Goal: Transaction & Acquisition: Purchase product/service

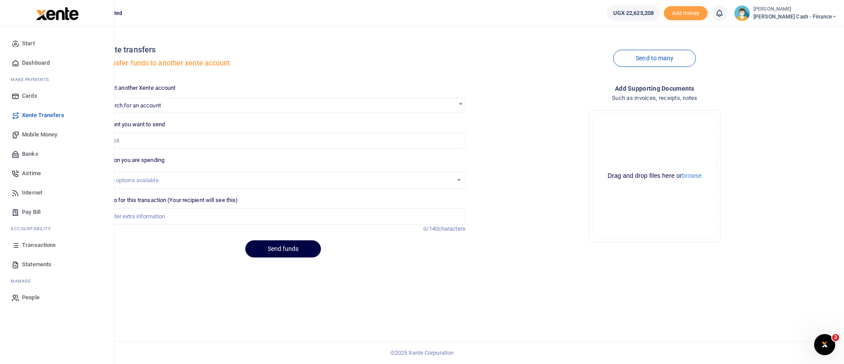
click at [46, 131] on span "Mobile Money" at bounding box center [39, 134] width 35 height 9
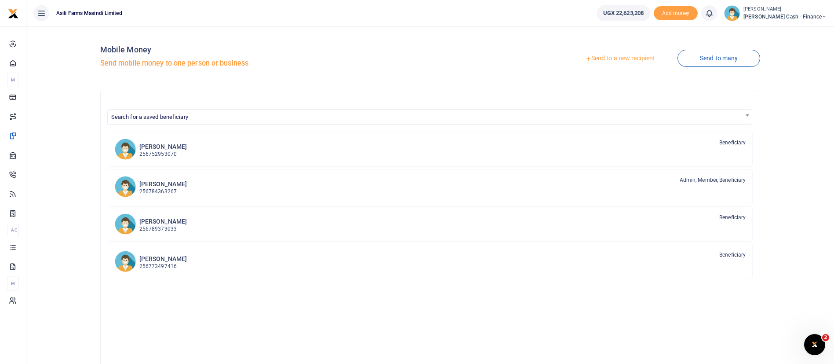
click at [639, 58] on link "Send to a new recipient" at bounding box center [620, 59] width 115 height 16
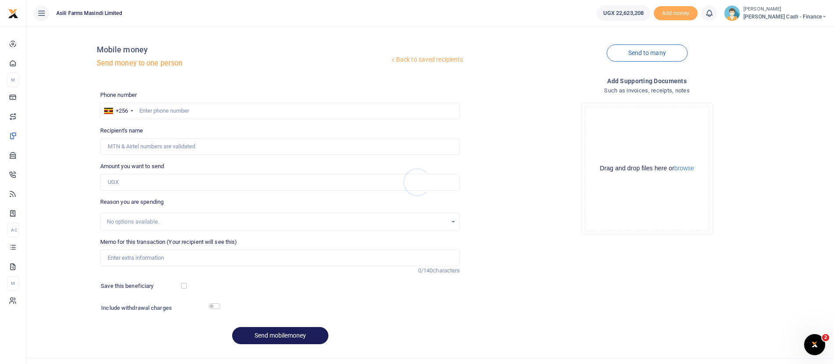
click at [170, 108] on div at bounding box center [417, 182] width 834 height 364
click at [158, 111] on input "text" at bounding box center [280, 110] width 360 height 17
type input "769885844"
type input "Francis Matata"
type input "769885844"
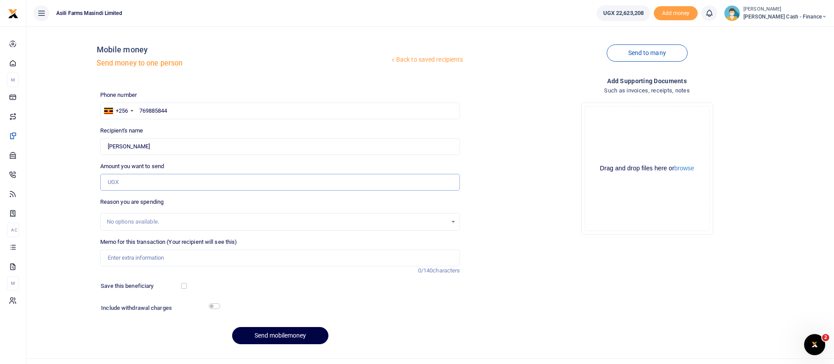
click at [167, 174] on input "Amount you want to send" at bounding box center [280, 182] width 360 height 17
type input "50,000"
click at [151, 253] on input "Memo for this transaction (Your recipient will see this)" at bounding box center [280, 257] width 360 height 17
click at [225, 259] on input "MPF security guard monthly facilitation March 2025 Simon Ocaloi" at bounding box center [280, 257] width 360 height 17
click at [210, 258] on input "MPF security guard monthly facilitation sEPT 2025 Simon Ocaloi" at bounding box center [280, 257] width 360 height 17
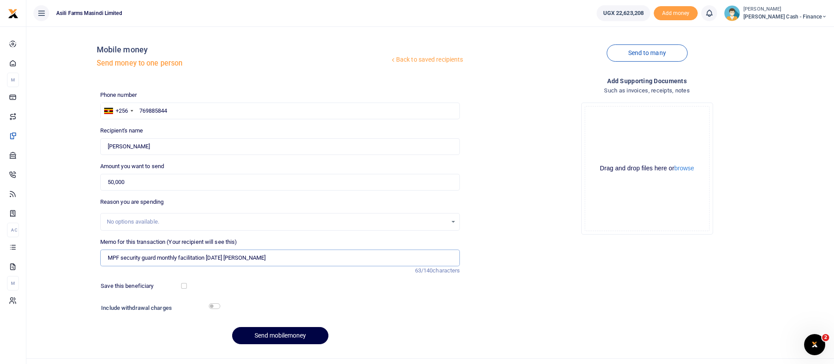
click at [296, 258] on input "MPF security guard monthly facilitation SEPT 2025 Simon Ocaloi" at bounding box center [280, 257] width 360 height 17
type input "MPF security guard monthly facilitation SEPT 2025 Matata Francis"
click at [691, 168] on button "browse" at bounding box center [684, 168] width 20 height 7
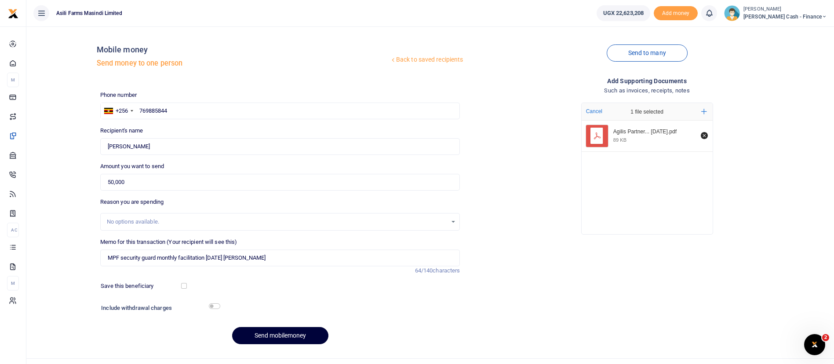
click at [269, 336] on button "Send mobilemoney" at bounding box center [280, 335] width 96 height 17
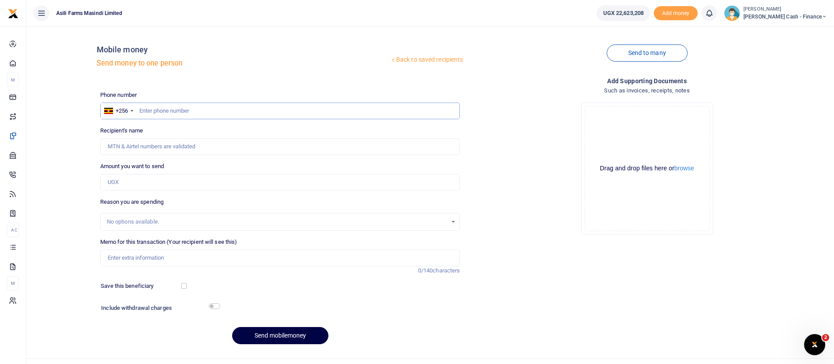
drag, startPoint x: 196, startPoint y: 110, endPoint x: 185, endPoint y: 106, distance: 11.4
type input "777564031"
type input "Bonny Acuma"
type input "777564031"
click at [138, 180] on input "Amount you want to send" at bounding box center [280, 182] width 360 height 17
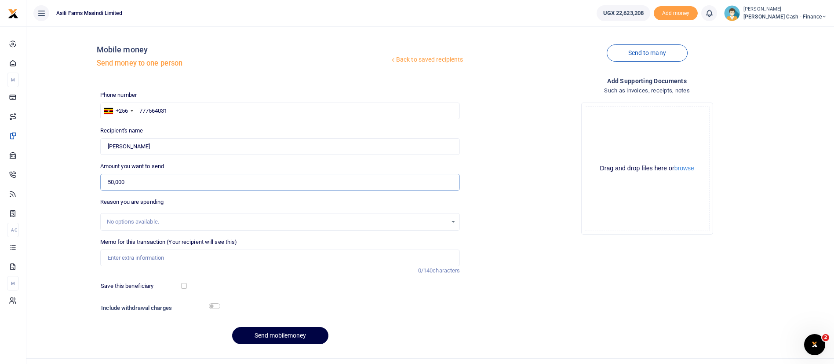
type input "50,000"
click at [118, 251] on input "Memo for this transaction (Your recipient will see this)" at bounding box center [280, 257] width 360 height 17
click at [224, 256] on input "MPF security guard monthly facilitation [DATE] [PERSON_NAME]" at bounding box center [280, 257] width 360 height 17
click at [284, 256] on input "MPF security guard monthly facilitation Sept 2025 Simon Ocaloi" at bounding box center [280, 257] width 360 height 17
type input "MPF security guard monthly facilitation Sept 2025 Acuma Boniface"
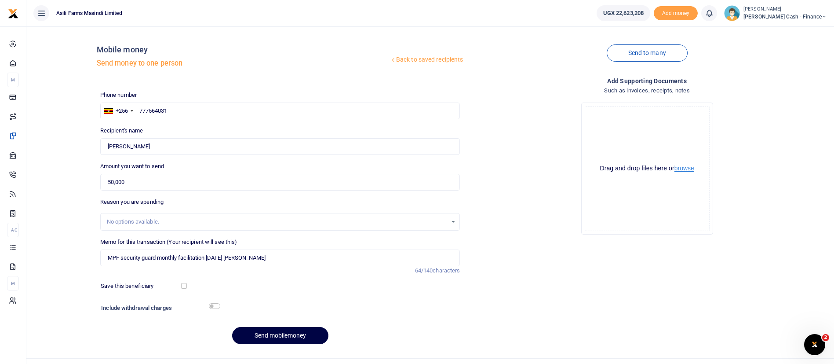
click at [684, 171] on button "browse" at bounding box center [684, 168] width 20 height 7
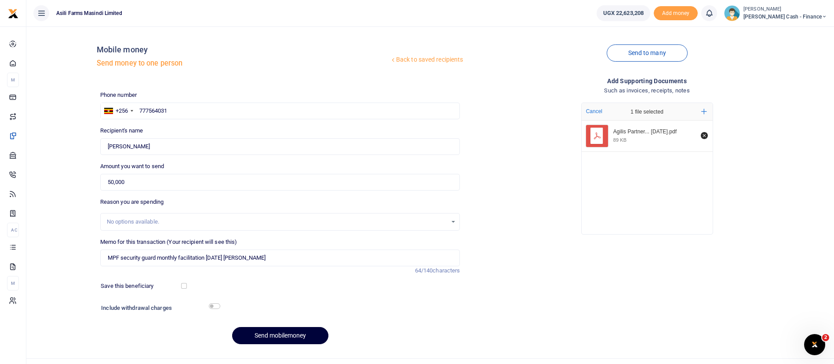
click at [263, 334] on button "Send mobilemoney" at bounding box center [280, 335] width 96 height 17
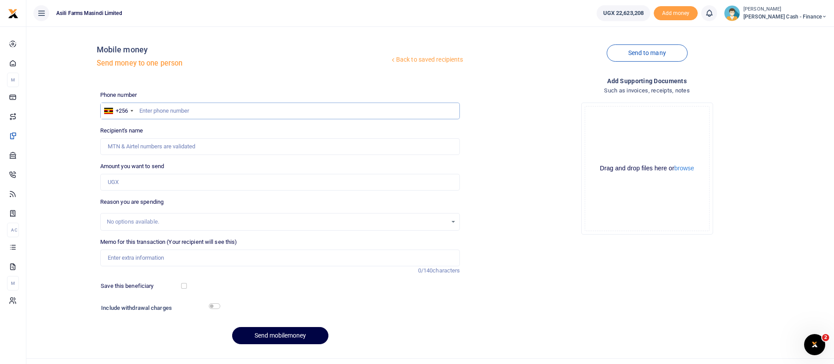
click at [171, 110] on input "text" at bounding box center [280, 110] width 360 height 17
type input "791503046"
type input "Tonny Okal"
type input "791503046"
click at [128, 175] on input "Amount you want to send" at bounding box center [280, 182] width 360 height 17
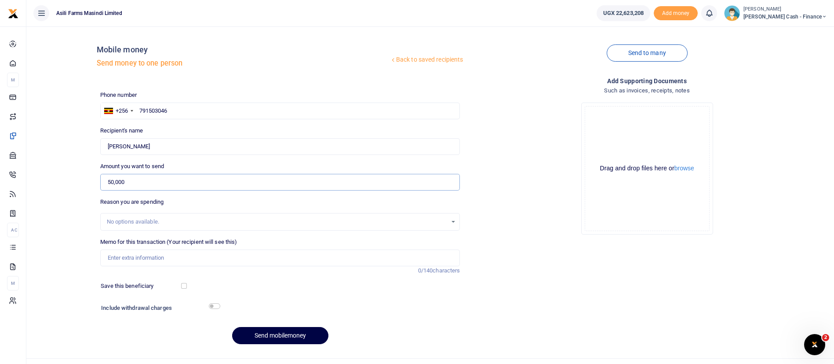
type input "50,000"
click at [144, 257] on input "Memo for this transaction (Your recipient will see this)" at bounding box center [280, 257] width 360 height 17
type input "MPF security guard monthly facilitation Sept 2025 Okal Tony"
click at [688, 167] on button "browse" at bounding box center [684, 168] width 20 height 7
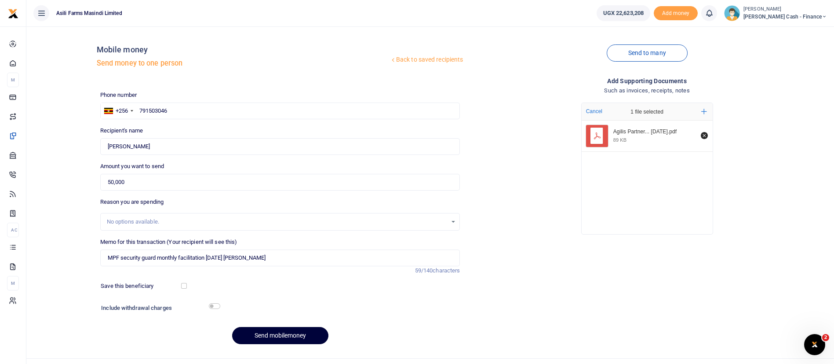
click at [286, 333] on button "Send mobilemoney" at bounding box center [280, 335] width 96 height 17
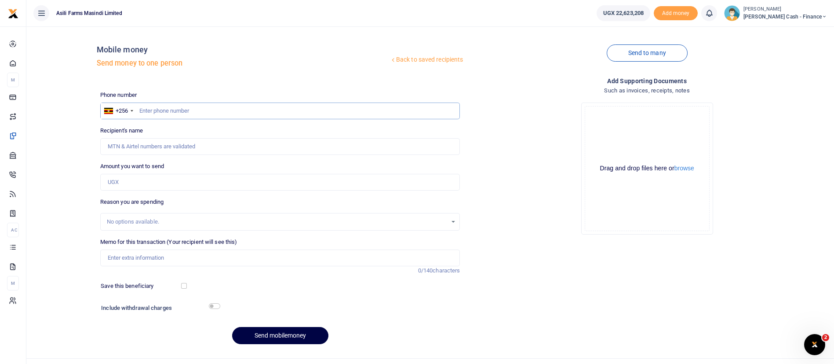
click at [157, 115] on input "text" at bounding box center [280, 110] width 360 height 17
type input "749219737"
click at [136, 186] on input "Amount you want to send" at bounding box center [280, 182] width 360 height 17
type input "50"
type input "Vicky Akello"
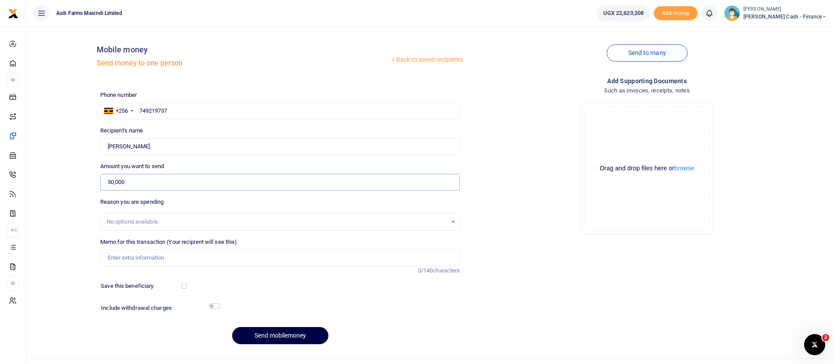
type input "50,000"
click at [118, 258] on input "Memo for this transaction (Your recipient will see this)" at bounding box center [280, 257] width 360 height 17
paste input "M"
click at [225, 255] on input "MPF security guard monthly facilitation March 2025 Akello Vicky" at bounding box center [280, 257] width 360 height 17
type input "MPF security guard monthly facilitation Sept 2025 Akello Vicky"
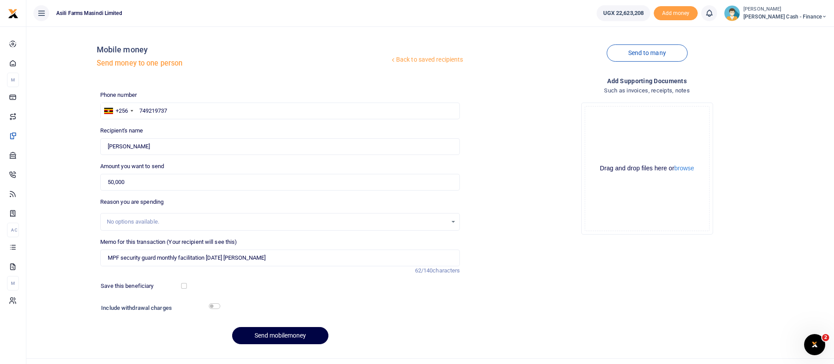
click at [268, 325] on div "Phone number +256 Uganda +256 749219737 Phone is required. Recipient's name Fou…" at bounding box center [280, 221] width 367 height 261
click at [686, 168] on button "browse" at bounding box center [684, 168] width 20 height 7
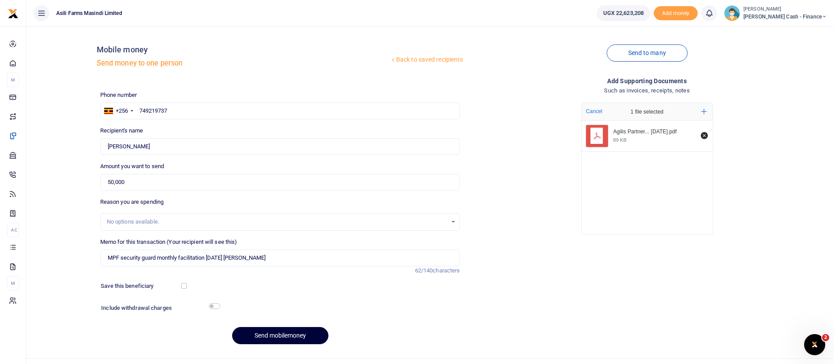
click at [263, 329] on button "Send mobilemoney" at bounding box center [280, 335] width 96 height 17
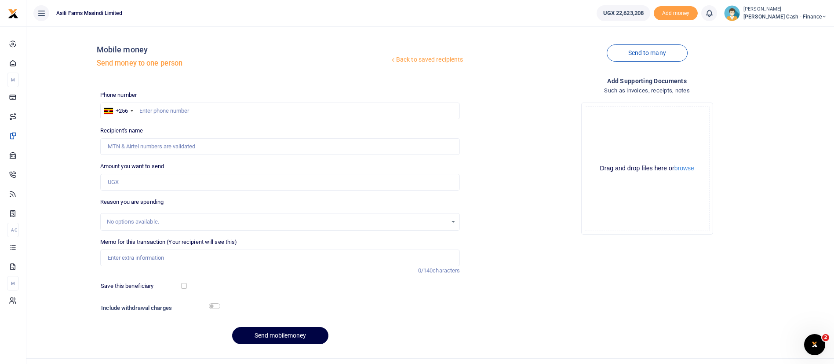
click at [782, 20] on span "[PERSON_NAME] Cash - Finance" at bounding box center [785, 17] width 84 height 8
click at [798, 34] on link "Switch accounts" at bounding box center [763, 32] width 69 height 12
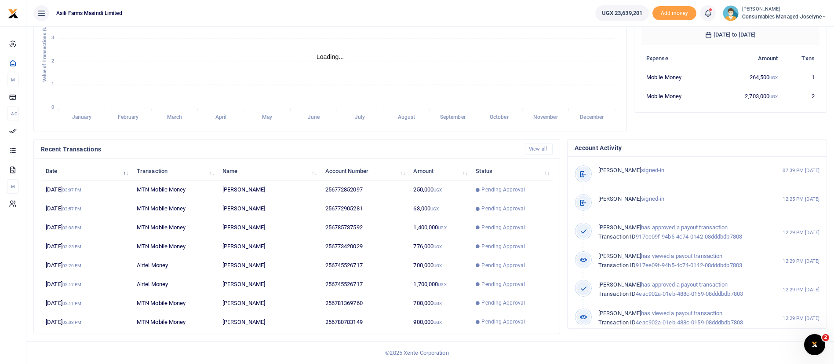
scroll to position [11, 11]
click at [271, 322] on td "[PERSON_NAME]" at bounding box center [269, 321] width 103 height 18
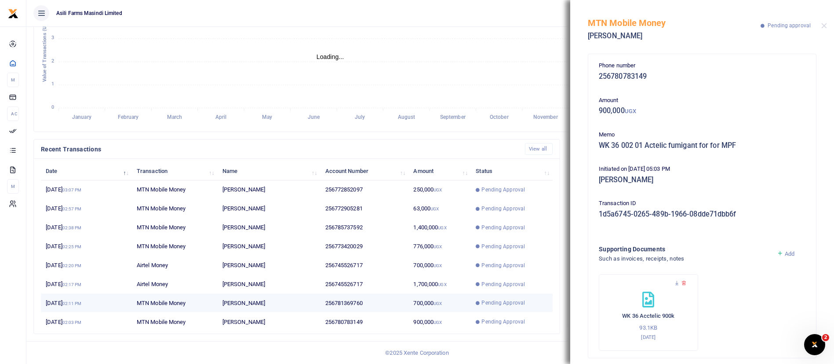
click at [401, 295] on td "256781369760" at bounding box center [364, 302] width 88 height 19
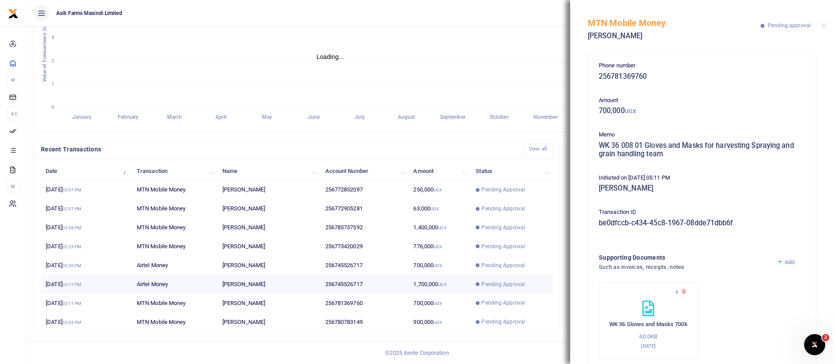
click at [458, 282] on td "1,700,000 UGX" at bounding box center [439, 284] width 62 height 19
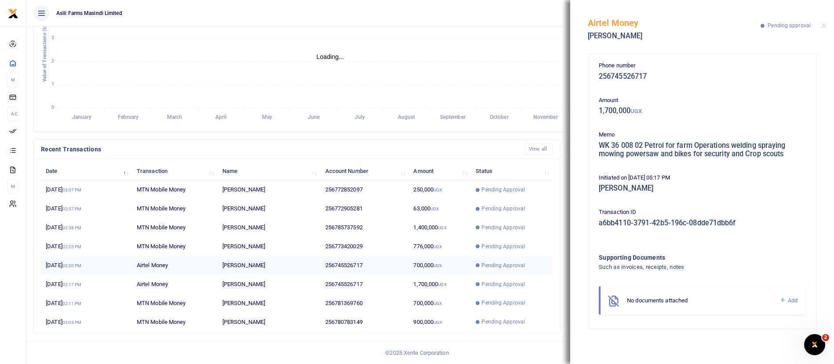
click at [417, 264] on td "700,000 UGX" at bounding box center [439, 265] width 62 height 19
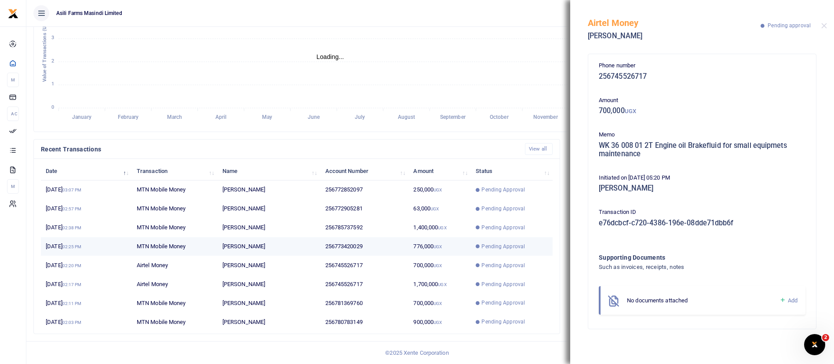
click at [460, 237] on td "776,000 UGX" at bounding box center [439, 246] width 62 height 19
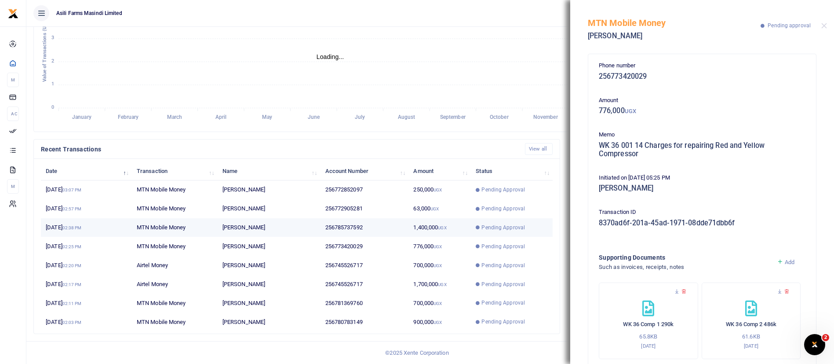
click at [477, 228] on icon at bounding box center [478, 227] width 4 height 4
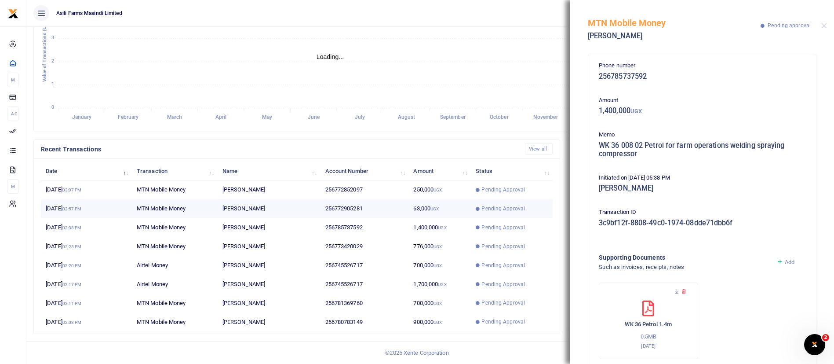
click at [496, 209] on span "Pending Approval" at bounding box center [503, 208] width 44 height 8
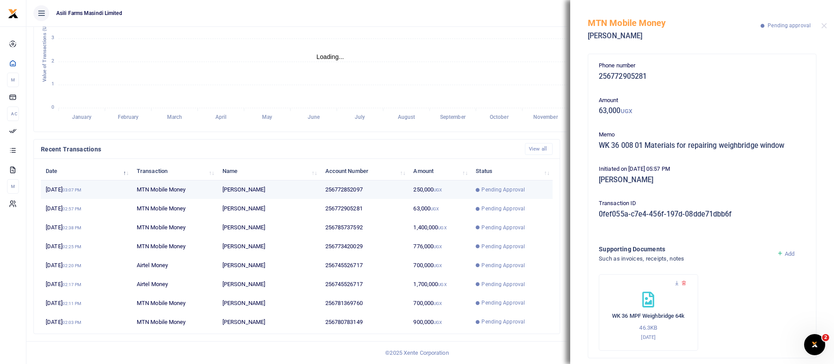
click at [504, 193] on span "Pending Approval" at bounding box center [503, 190] width 44 height 8
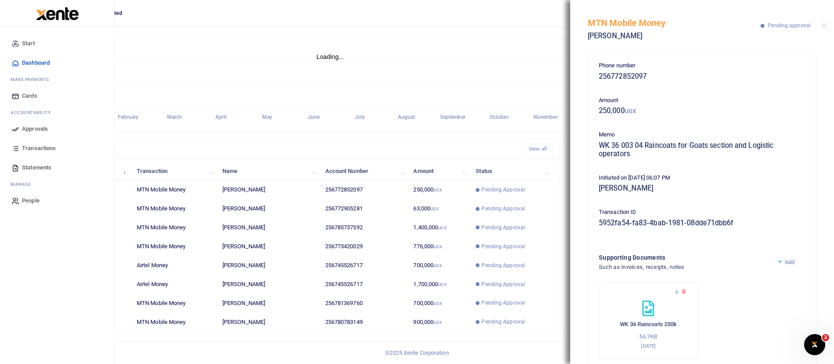
click at [44, 130] on span "Approvals" at bounding box center [35, 128] width 26 height 9
click at [19, 129] on icon at bounding box center [15, 129] width 8 height 8
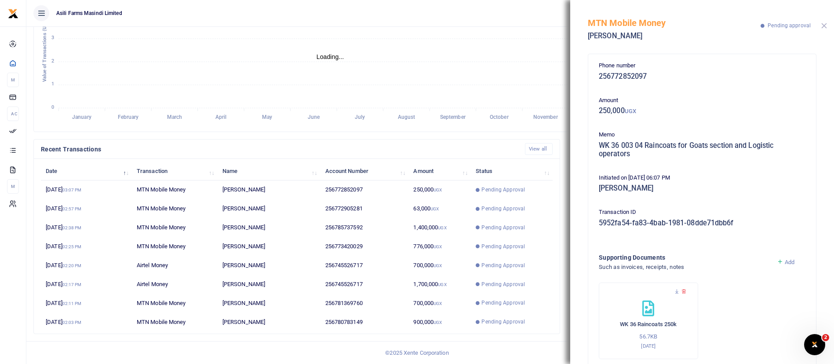
click at [825, 25] on button "Close" at bounding box center [824, 26] width 6 height 6
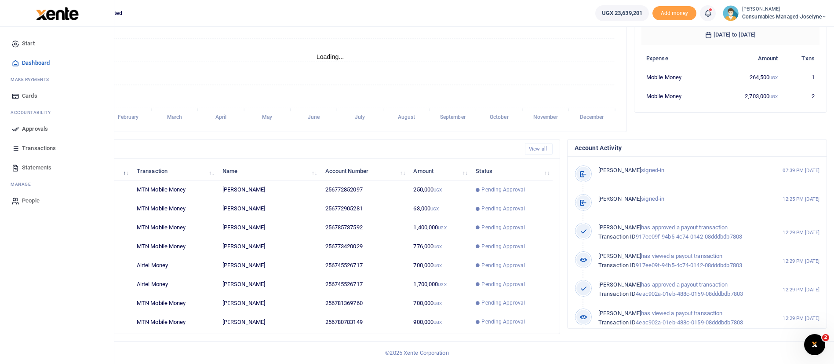
click at [40, 127] on span "Approvals" at bounding box center [35, 128] width 26 height 9
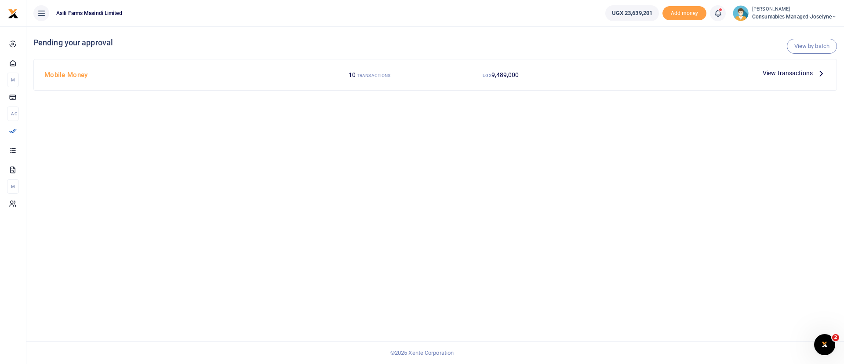
click at [795, 72] on span "View transactions" at bounding box center [788, 73] width 50 height 10
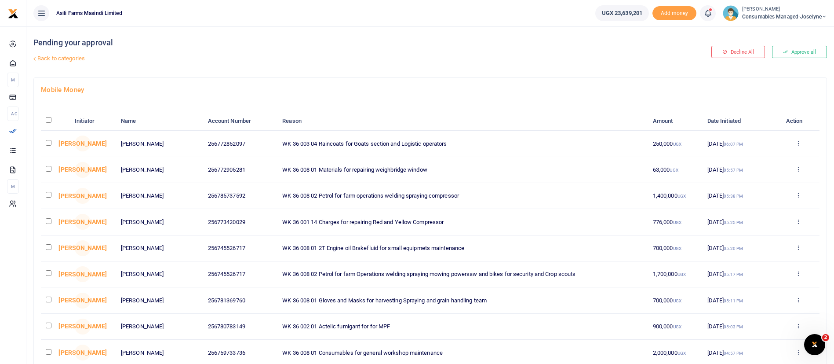
click at [574, 113] on th "Reason" at bounding box center [462, 121] width 371 height 19
click at [49, 143] on input "checkbox" at bounding box center [49, 143] width 6 height 6
checkbox input "true"
click at [797, 169] on icon at bounding box center [798, 169] width 6 height 6
click at [774, 222] on link "Details" at bounding box center [765, 223] width 69 height 12
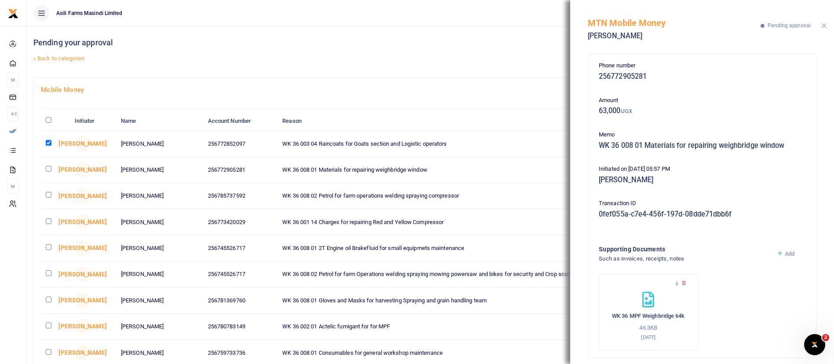
click at [822, 25] on button "Close" at bounding box center [824, 26] width 6 height 6
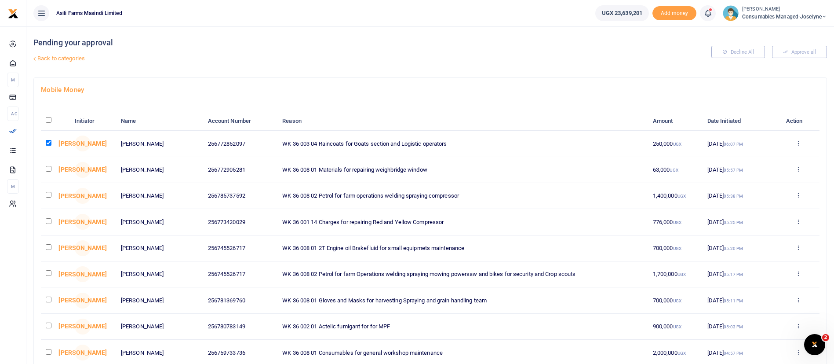
click at [47, 170] on input "checkbox" at bounding box center [49, 169] width 6 height 6
checkbox input "true"
click at [799, 198] on link at bounding box center [798, 195] width 6 height 7
click at [763, 253] on link "Details" at bounding box center [765, 249] width 69 height 12
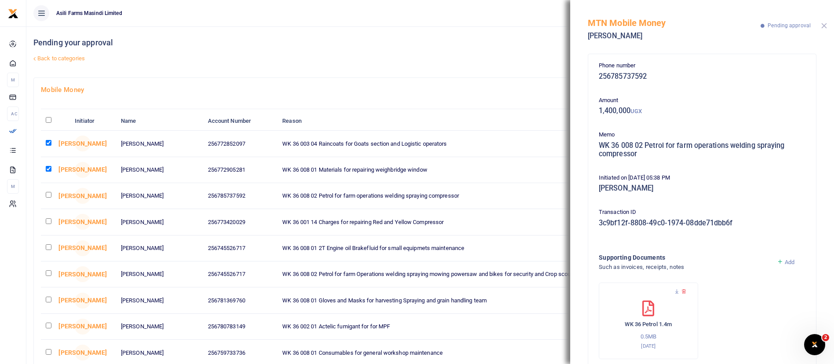
click at [825, 25] on button "Close" at bounding box center [824, 26] width 6 height 6
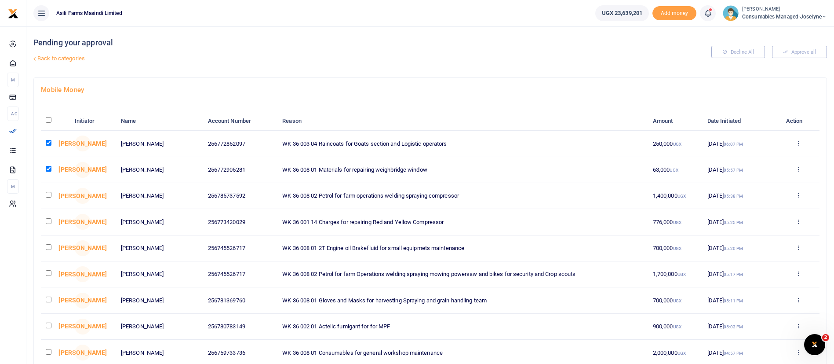
click at [48, 194] on input "checkbox" at bounding box center [49, 195] width 6 height 6
checkbox input "true"
click at [797, 221] on icon at bounding box center [798, 221] width 6 height 6
click at [777, 272] on link "Details" at bounding box center [765, 275] width 69 height 12
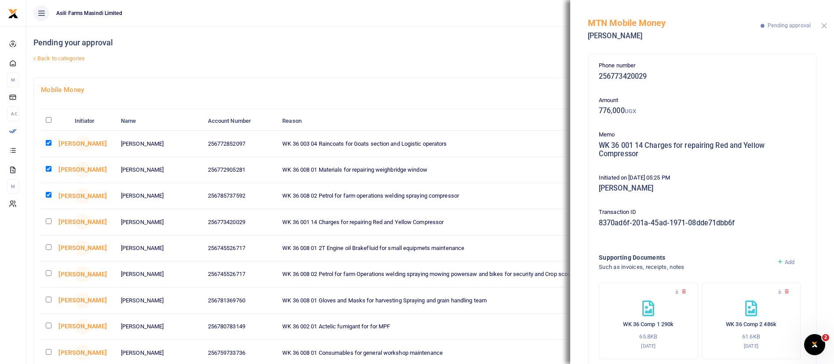
click at [825, 24] on button "Close" at bounding box center [824, 26] width 6 height 6
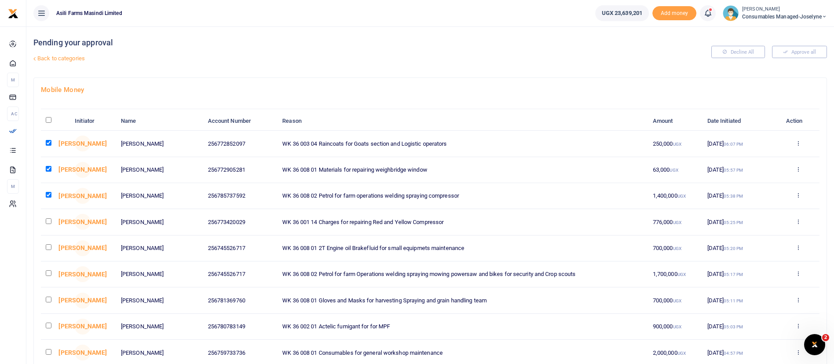
click at [50, 222] on input "checkbox" at bounding box center [49, 221] width 6 height 6
checkbox input "true"
click at [798, 247] on icon at bounding box center [798, 247] width 6 height 6
click at [756, 298] on link "Details" at bounding box center [765, 301] width 69 height 12
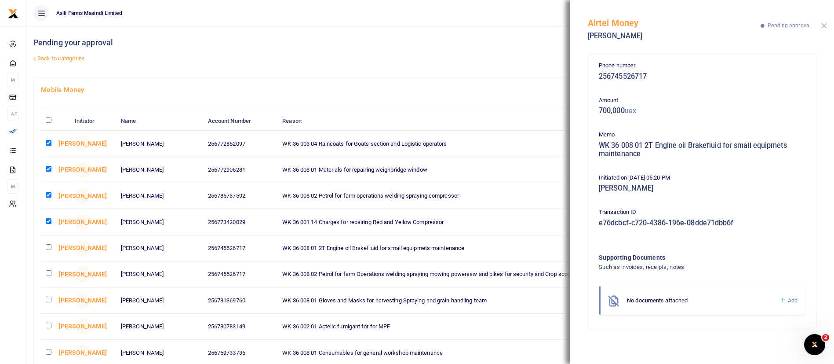
click at [822, 25] on button "Close" at bounding box center [824, 26] width 6 height 6
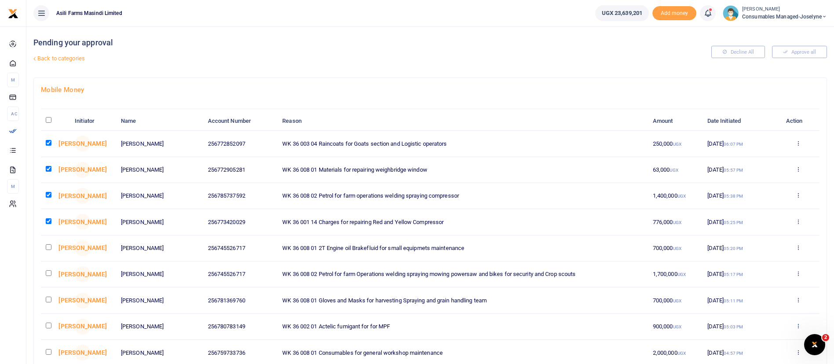
click at [799, 326] on icon at bounding box center [798, 325] width 6 height 6
click at [767, 312] on link "Details" at bounding box center [765, 312] width 69 height 12
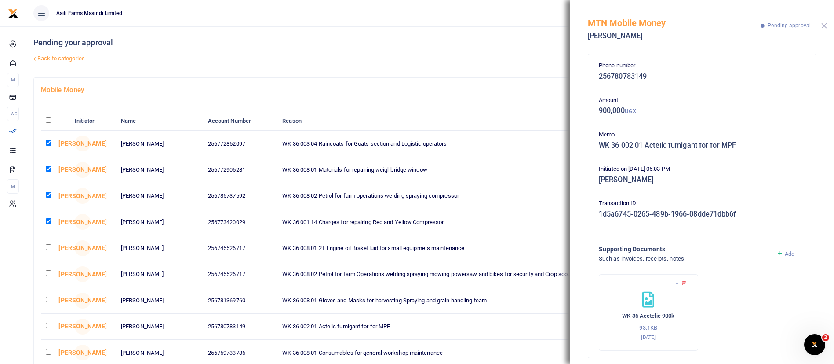
click at [826, 27] on button "Close" at bounding box center [824, 26] width 6 height 6
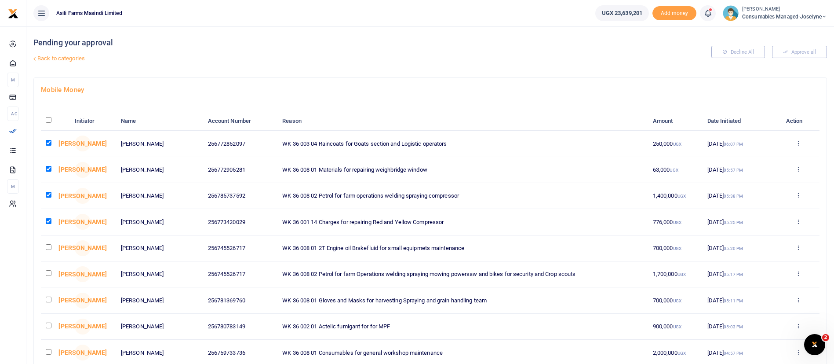
click at [50, 324] on input "checkbox" at bounding box center [49, 325] width 6 height 6
checkbox input "true"
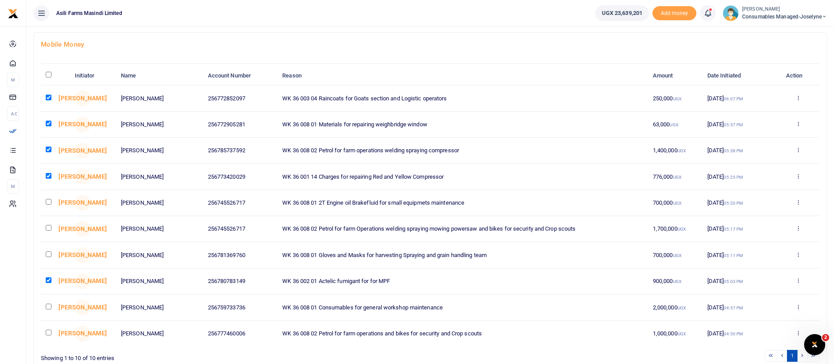
scroll to position [53, 0]
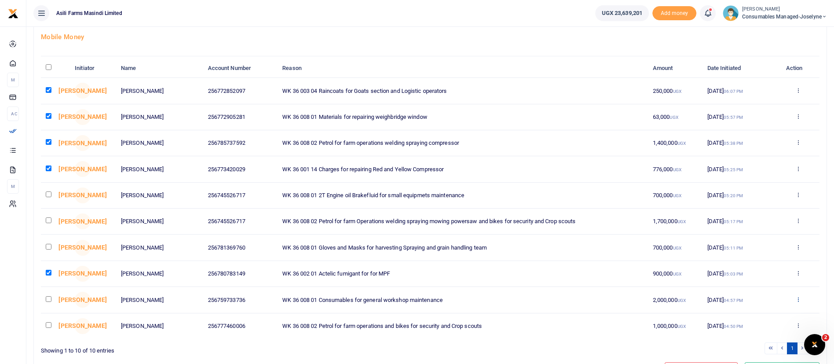
click at [798, 296] on icon at bounding box center [798, 299] width 6 height 6
click at [776, 352] on link "Details" at bounding box center [765, 352] width 69 height 12
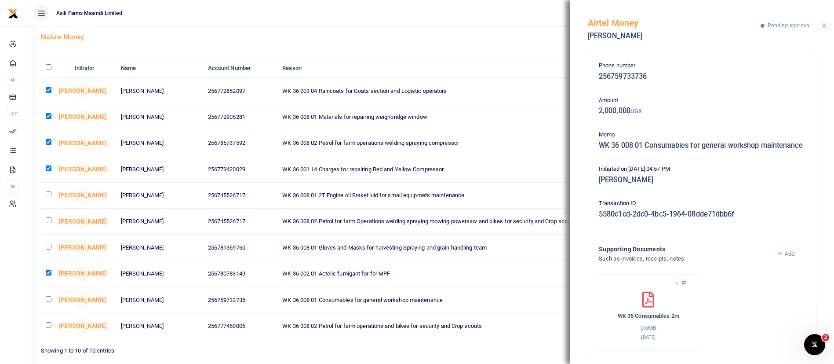
click at [823, 23] on button "Close" at bounding box center [824, 26] width 6 height 6
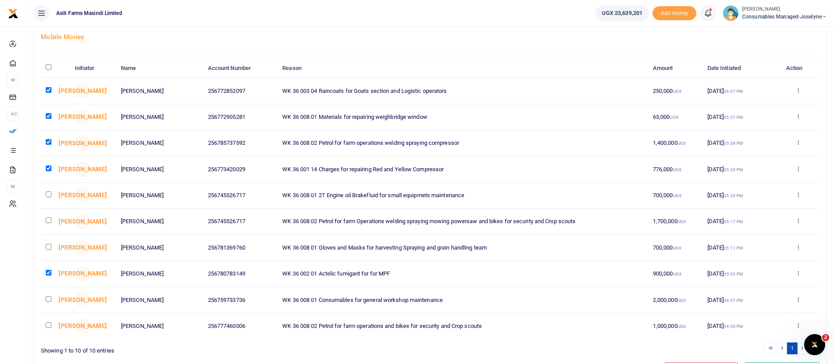
click at [47, 298] on input "checkbox" at bounding box center [49, 299] width 6 height 6
checkbox input "true"
click at [51, 325] on input "checkbox" at bounding box center [49, 325] width 6 height 6
click at [800, 324] on icon at bounding box center [798, 325] width 6 height 6
click at [764, 310] on link "Details" at bounding box center [765, 311] width 69 height 12
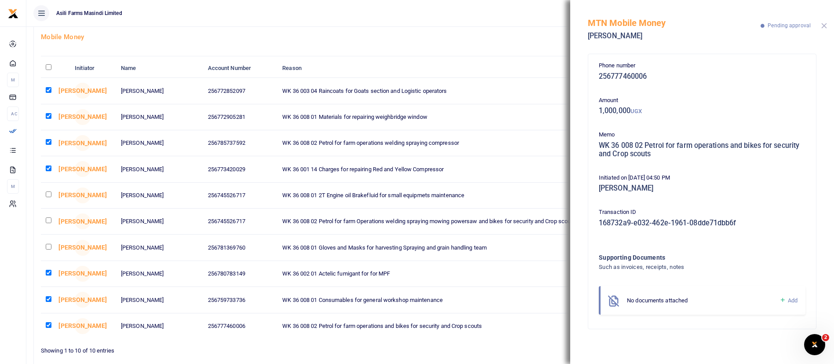
click at [823, 25] on button "Close" at bounding box center [824, 26] width 6 height 6
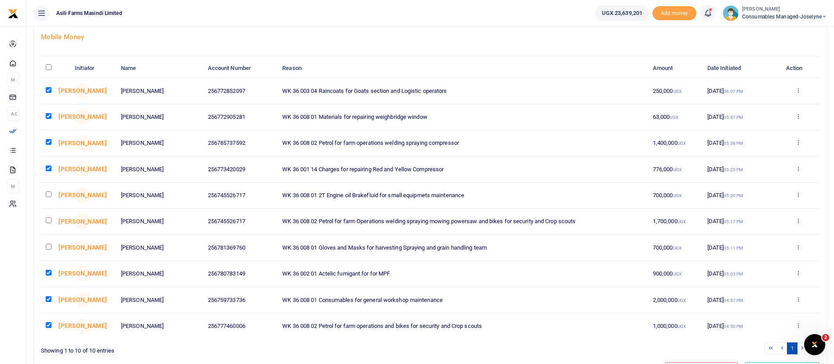
click at [48, 325] on input "checkbox" at bounding box center [49, 325] width 6 height 6
checkbox input "false"
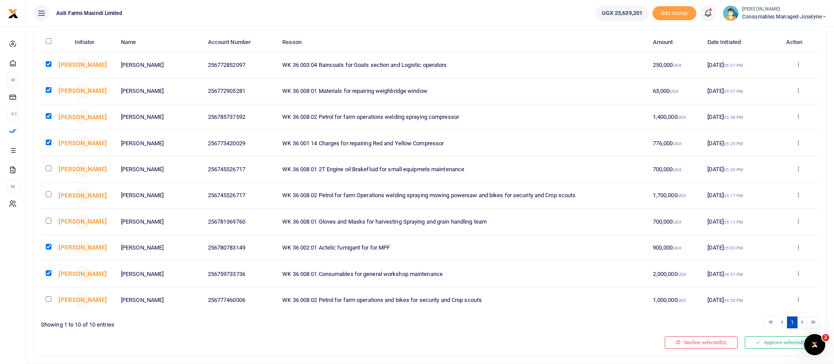
scroll to position [101, 0]
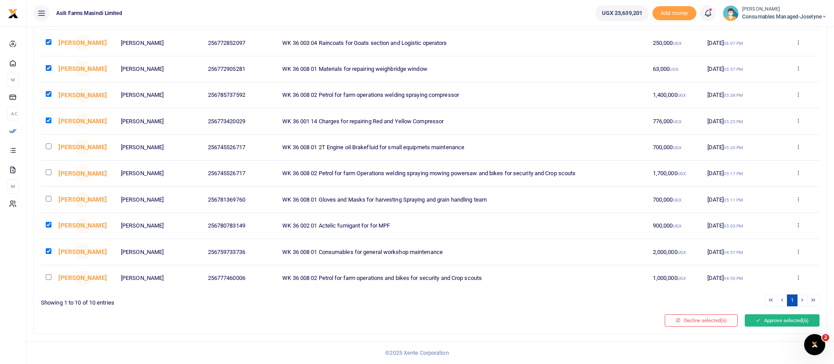
click at [761, 320] on button "Approve selected (6)" at bounding box center [782, 320] width 75 height 12
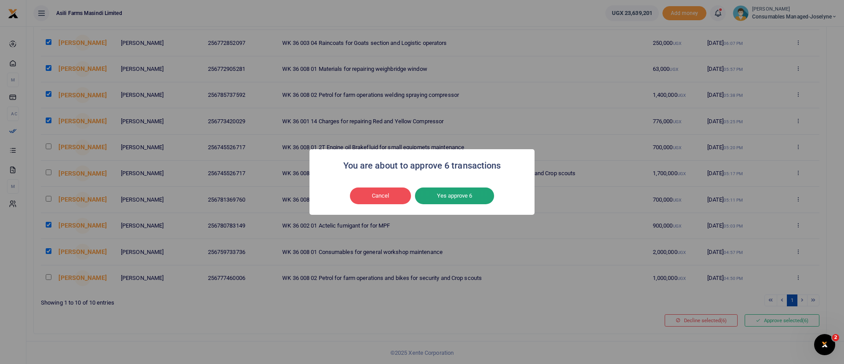
click at [451, 196] on button "Yes approve 6" at bounding box center [454, 195] width 79 height 17
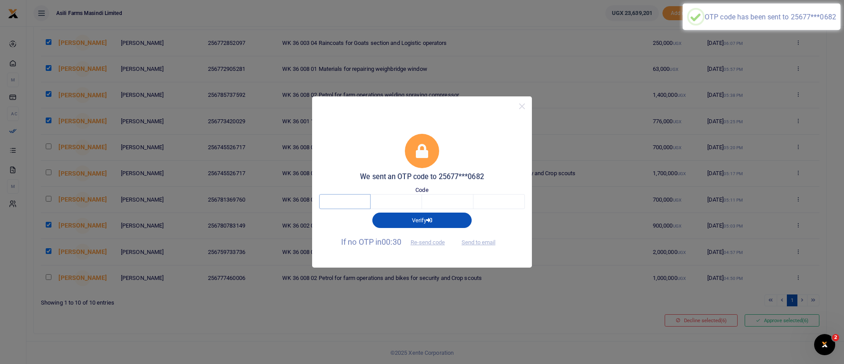
click at [343, 204] on input "text" at bounding box center [344, 201] width 51 height 15
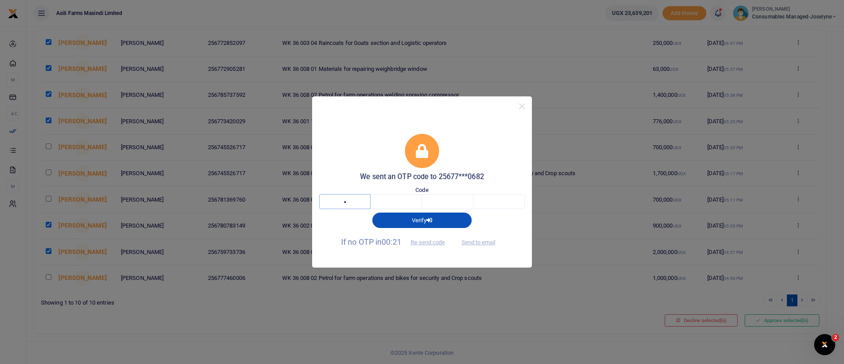
type input "7"
type input "4"
type input "6"
type input "4"
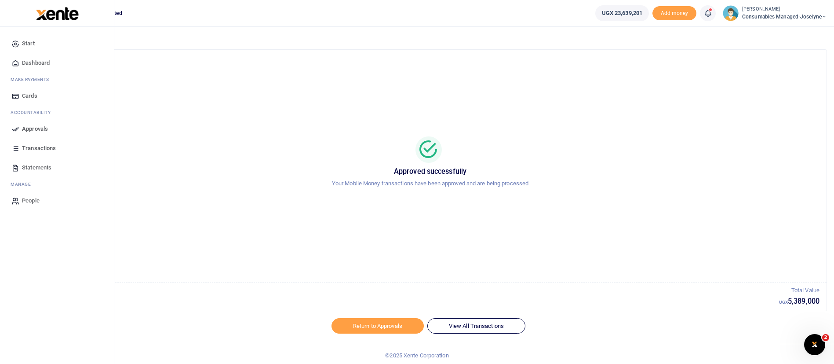
click at [43, 128] on span "Approvals" at bounding box center [35, 128] width 26 height 9
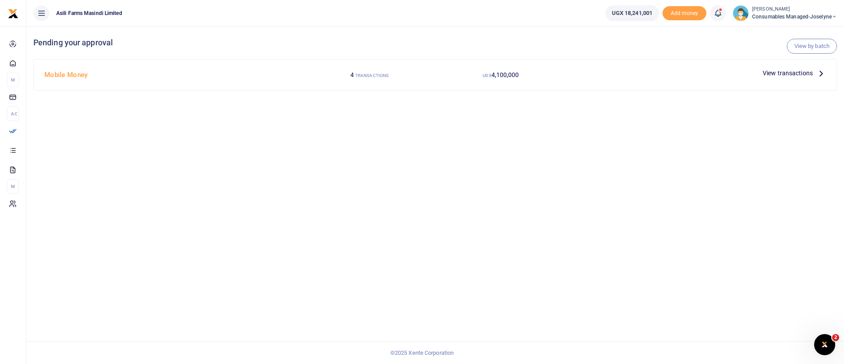
click at [792, 73] on span "View transactions" at bounding box center [788, 73] width 50 height 10
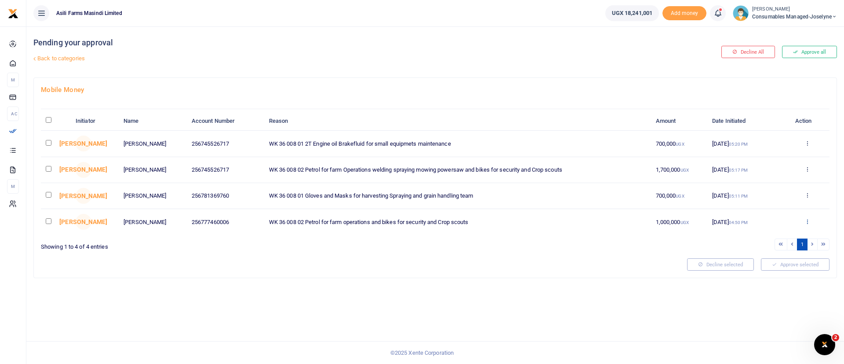
click at [809, 222] on icon at bounding box center [807, 221] width 6 height 6
click at [787, 275] on link "Details" at bounding box center [775, 275] width 69 height 12
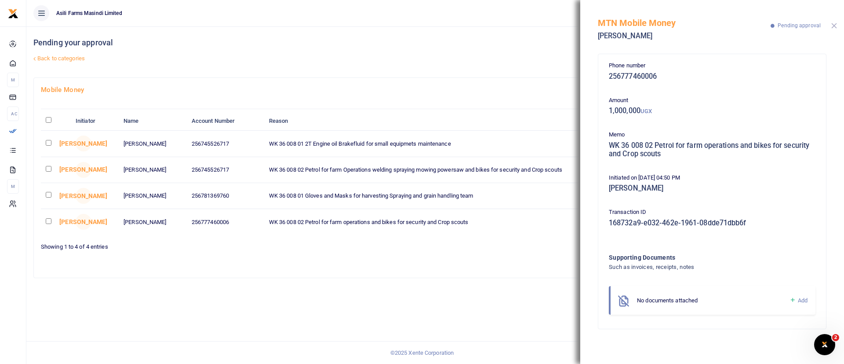
click at [836, 24] on button "Close" at bounding box center [834, 26] width 6 height 6
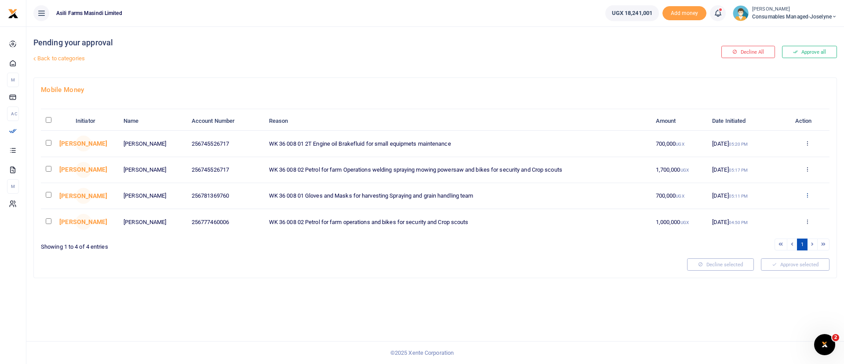
click at [809, 195] on icon at bounding box center [807, 195] width 6 height 6
click at [790, 250] on link "Details" at bounding box center [775, 249] width 69 height 12
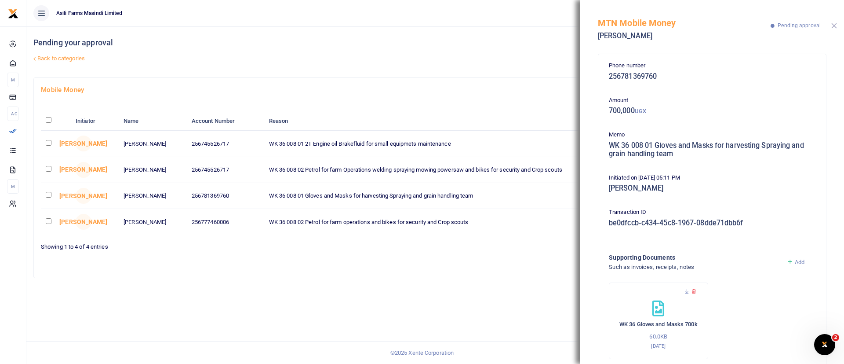
click at [834, 25] on button "Close" at bounding box center [834, 26] width 6 height 6
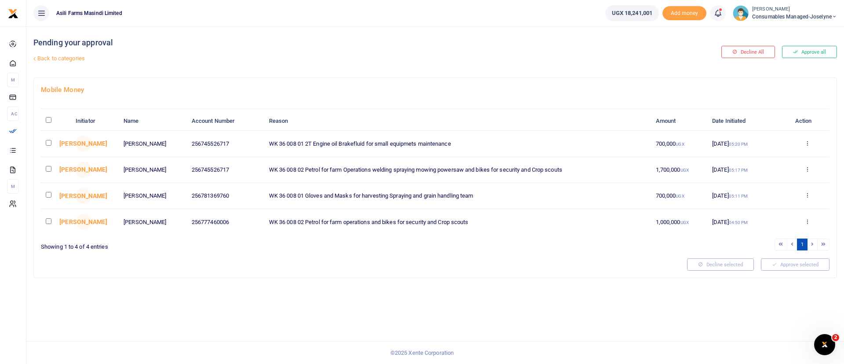
click at [49, 196] on input "checkbox" at bounding box center [49, 195] width 6 height 6
checkbox input "true"
click at [815, 266] on span "(1)" at bounding box center [815, 264] width 6 height 6
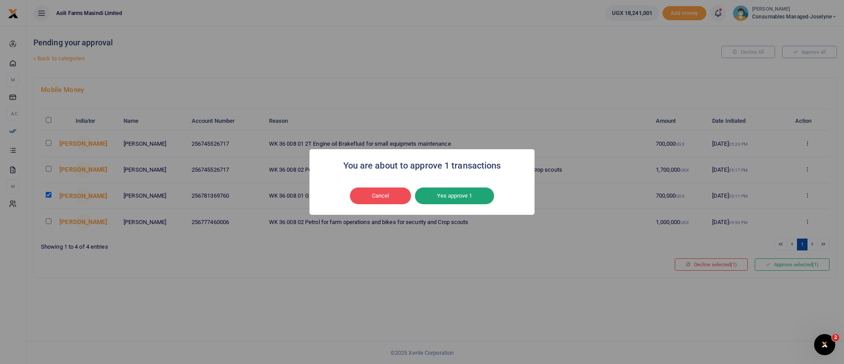
click at [487, 197] on button "Yes approve 1" at bounding box center [454, 195] width 79 height 17
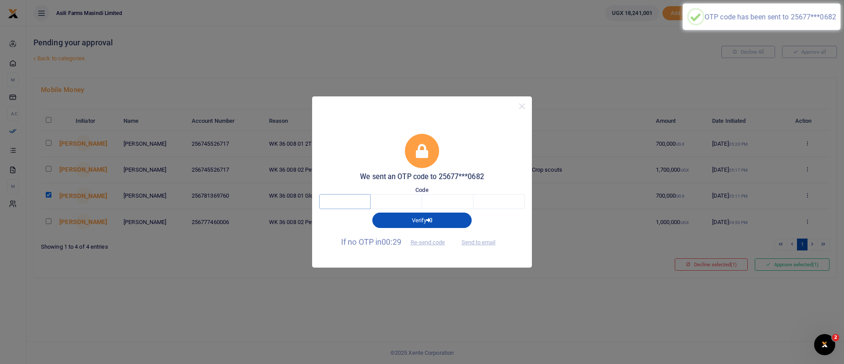
click at [342, 204] on input "text" at bounding box center [344, 201] width 51 height 15
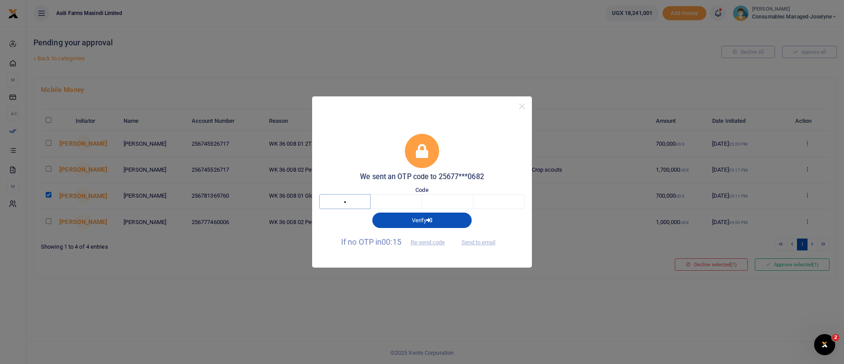
type input "2"
type input "5"
type input "9"
type input "3"
type input "2"
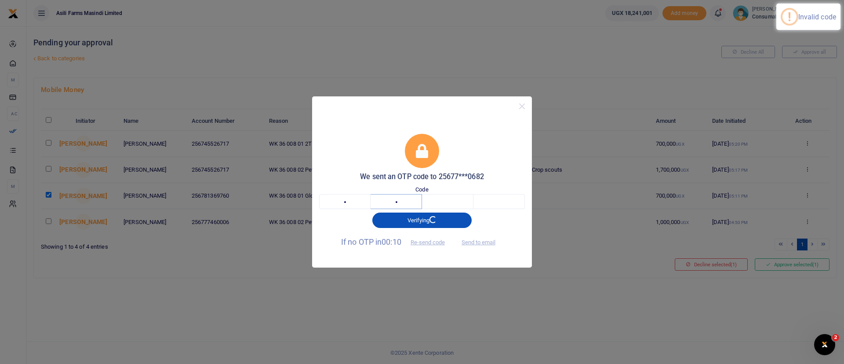
type input "5"
type input "9"
type input "2"
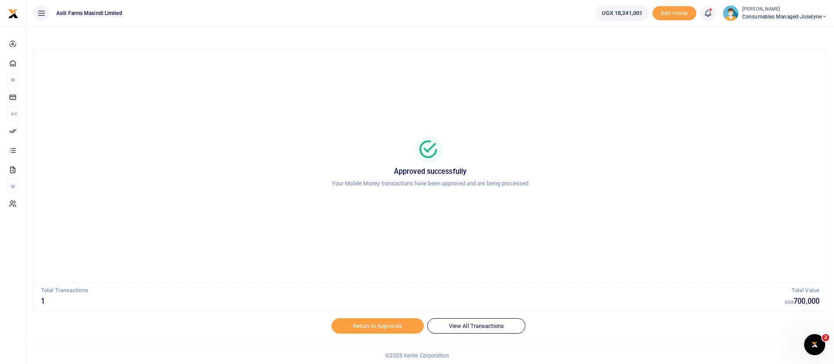
click at [809, 19] on span "Consumables managed-Joselyne" at bounding box center [784, 17] width 85 height 8
click at [805, 34] on link "Switch accounts" at bounding box center [793, 32] width 69 height 12
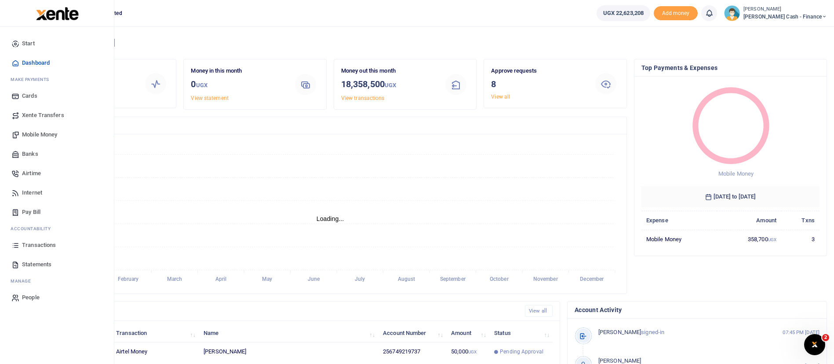
scroll to position [11, 11]
click at [51, 131] on span "Mobile Money" at bounding box center [39, 134] width 35 height 9
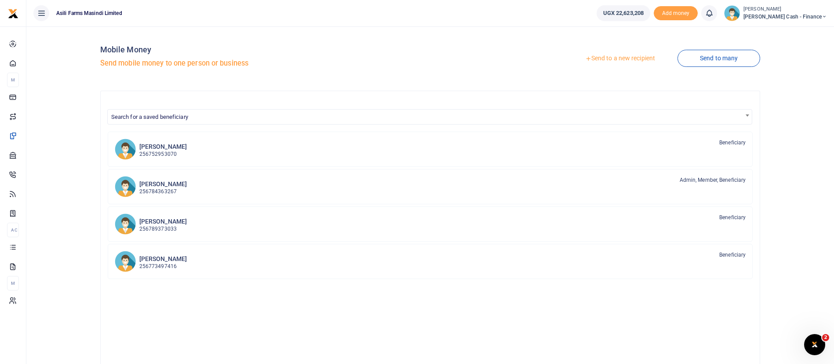
click at [633, 59] on link "Send to a new recipient" at bounding box center [620, 59] width 115 height 16
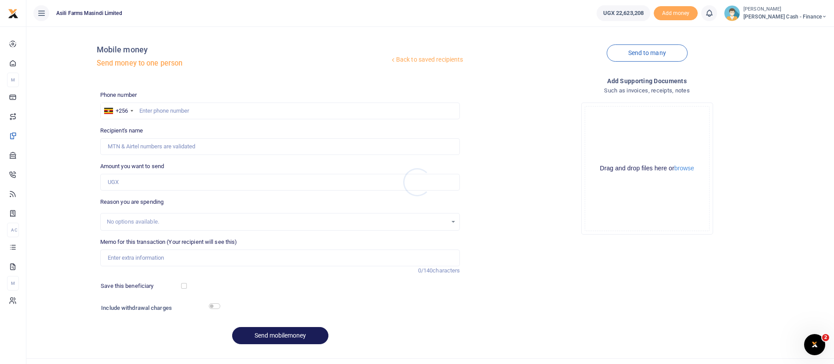
click at [164, 110] on div at bounding box center [417, 182] width 834 height 364
click at [182, 108] on input "text" at bounding box center [280, 110] width 360 height 17
type input "785557756"
type input "[PERSON_NAME]"
type input "785557756"
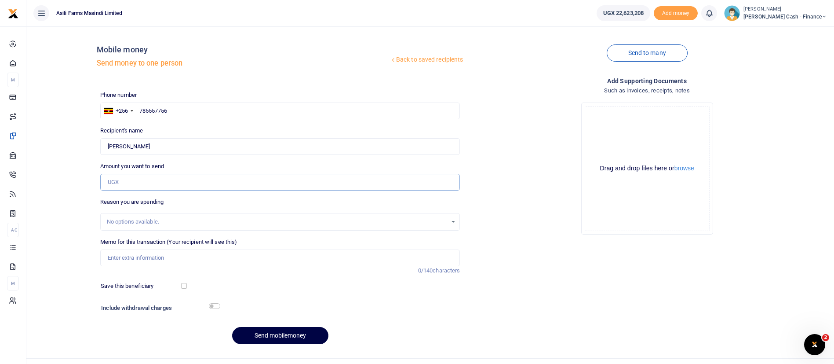
click at [143, 178] on input "Amount you want to send" at bounding box center [280, 182] width 360 height 17
type input "50,000"
click at [126, 261] on input "Memo for this transaction (Your recipient will see this)" at bounding box center [280, 257] width 360 height 17
click at [225, 258] on input "MPF security guard monthly facilitation [DATE] [PERSON_NAME]" at bounding box center [280, 257] width 360 height 17
click at [290, 261] on input "MPF security guard monthly facilitation [DATE] [PERSON_NAME]" at bounding box center [280, 257] width 360 height 17
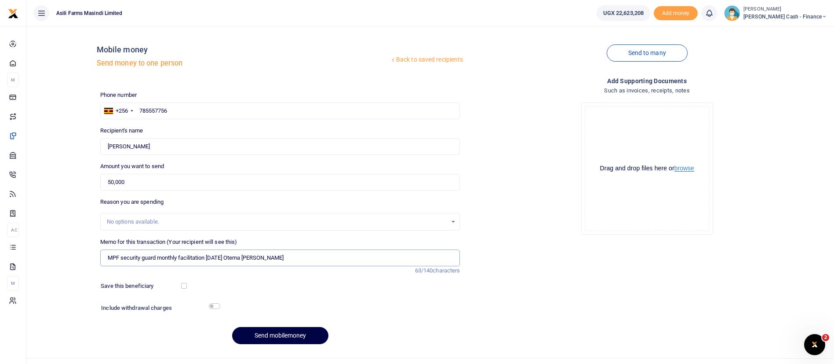
type input "MPF security guard monthly facilitation [DATE] Otema [PERSON_NAME]"
click at [693, 169] on button "browse" at bounding box center [684, 168] width 20 height 7
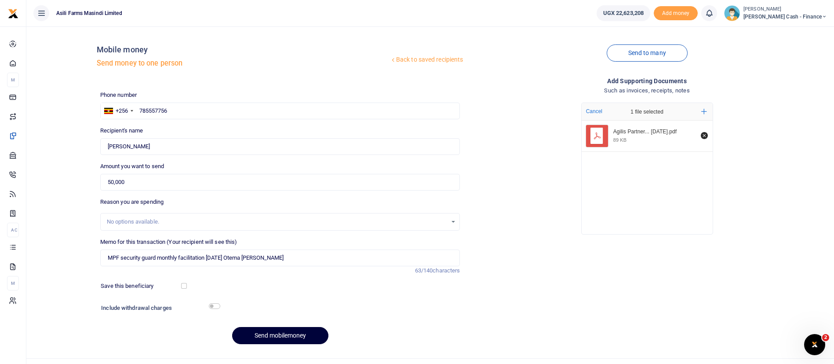
click at [255, 332] on button "Send mobilemoney" at bounding box center [280, 335] width 96 height 17
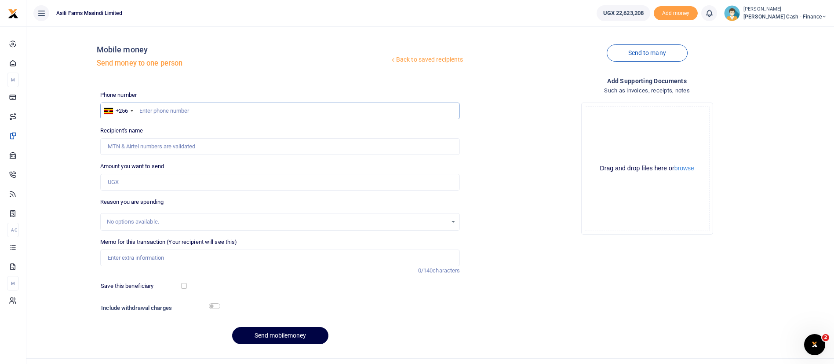
click at [189, 109] on input "text" at bounding box center [280, 110] width 360 height 17
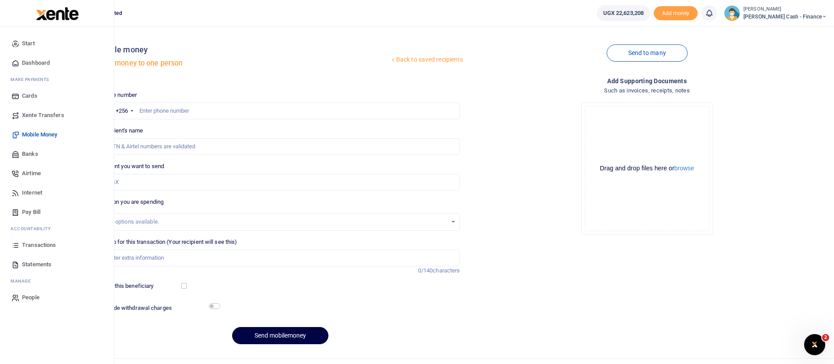
click at [32, 241] on span "Transactions" at bounding box center [39, 244] width 34 height 9
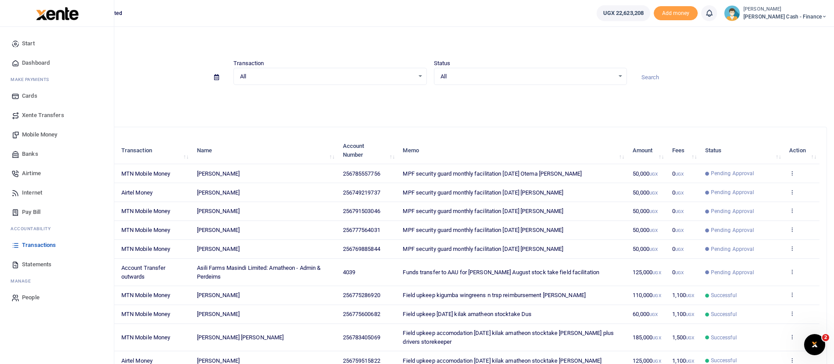
click at [33, 132] on span "Mobile Money" at bounding box center [39, 134] width 35 height 9
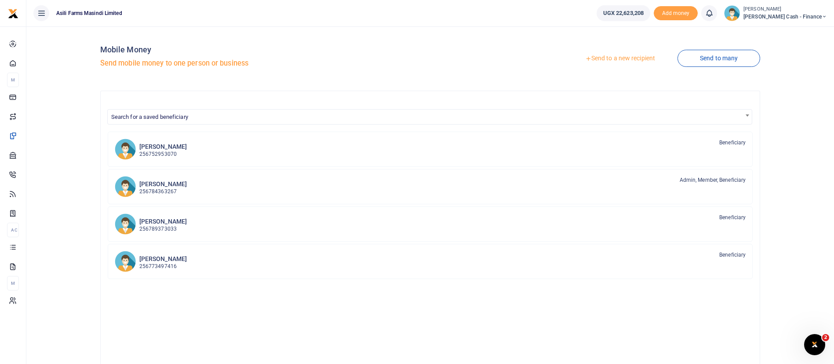
click at [634, 55] on link "Send to a new recipient" at bounding box center [620, 59] width 115 height 16
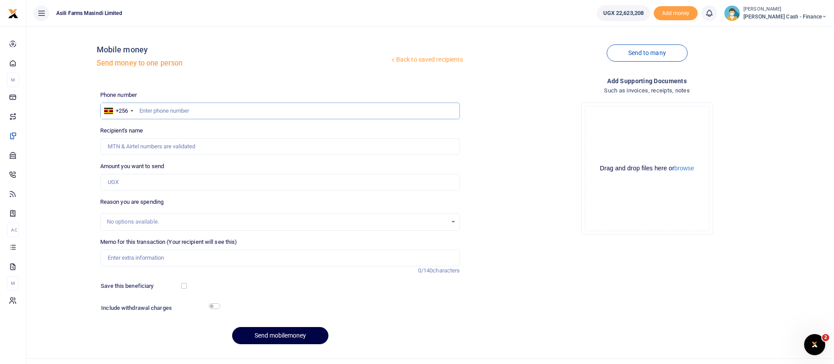
click at [175, 109] on input "text" at bounding box center [280, 110] width 360 height 17
type input "769686037"
type input "Rolent Abenaitwe"
type input "769686037"
click at [137, 178] on input "Amount you want to send" at bounding box center [280, 182] width 360 height 17
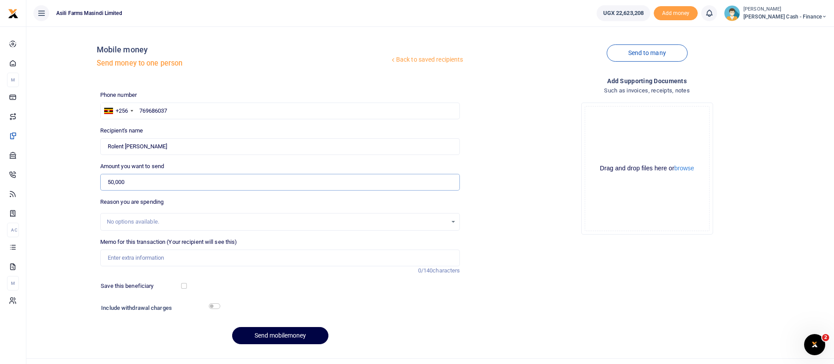
type input "50,000"
click at [138, 256] on input "Memo for this transaction (Your recipient will see this)" at bounding box center [280, 257] width 360 height 17
click at [225, 258] on input "MPF security guard monthly facilitation March 2025 Simon Ocaloi" at bounding box center [280, 257] width 360 height 17
click at [269, 257] on input "MPF security guard monthly facilitation Sept 2025 Simon Ocaloi" at bounding box center [280, 257] width 360 height 17
type input "MPF security guard monthly facilitation Sept 2025 Rolent Abenitwe"
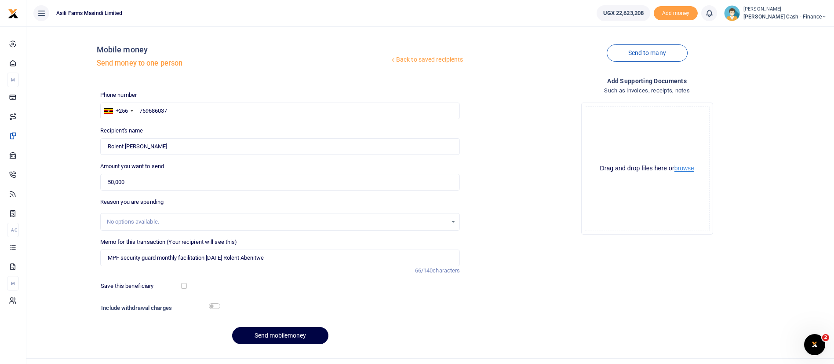
click at [694, 168] on button "browse" at bounding box center [684, 168] width 20 height 7
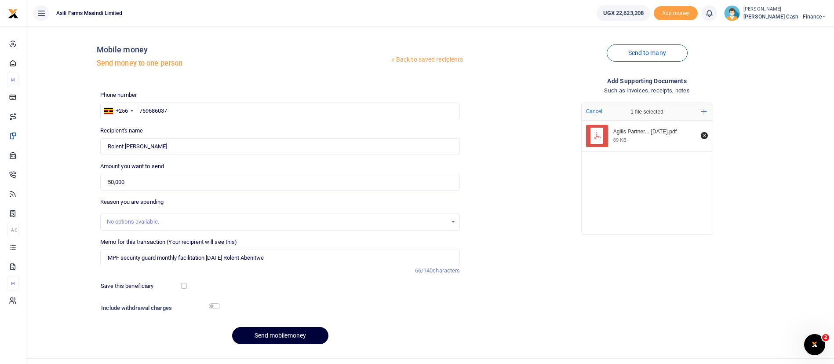
click at [260, 333] on button "Send mobilemoney" at bounding box center [280, 335] width 96 height 17
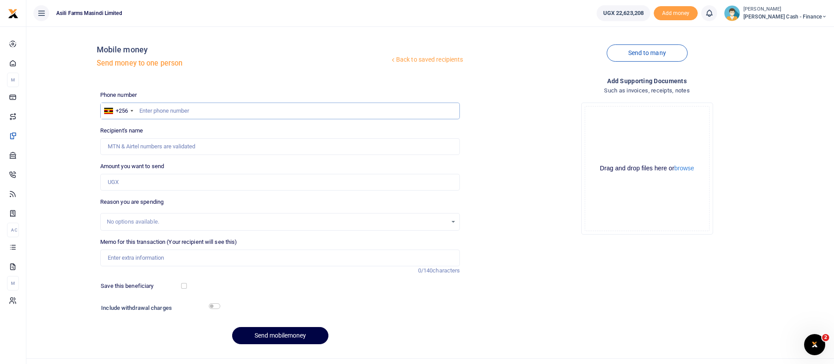
click at [153, 111] on input "text" at bounding box center [280, 110] width 360 height 17
type input "785325227"
type input "Joseph Elalu"
type input "785325227"
click at [137, 177] on input "Amount you want to send" at bounding box center [280, 182] width 360 height 17
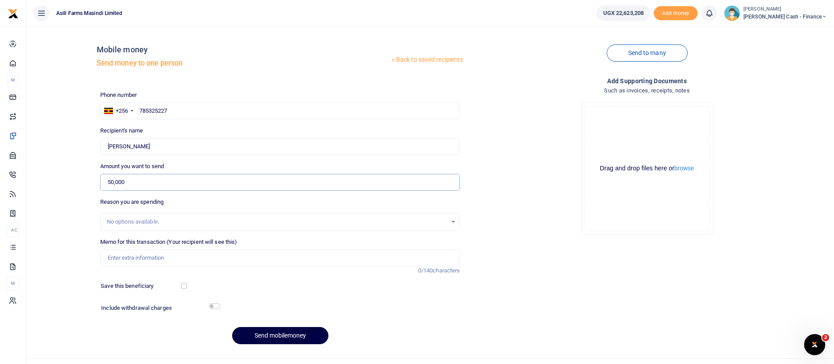
type input "50,000"
click at [120, 258] on input "Memo for this transaction (Your recipient will see this)" at bounding box center [280, 257] width 360 height 17
click at [225, 259] on input "MPF security guard monthly facilitation March 2025 Simon Ocaloi" at bounding box center [280, 257] width 360 height 17
click at [286, 256] on input "MPF security guard monthly facilitation Sept 2025 Simon Ocaloi" at bounding box center [280, 257] width 360 height 17
type input "MPF security guard monthly facilitation Sept 2025 Elalu Joseph"
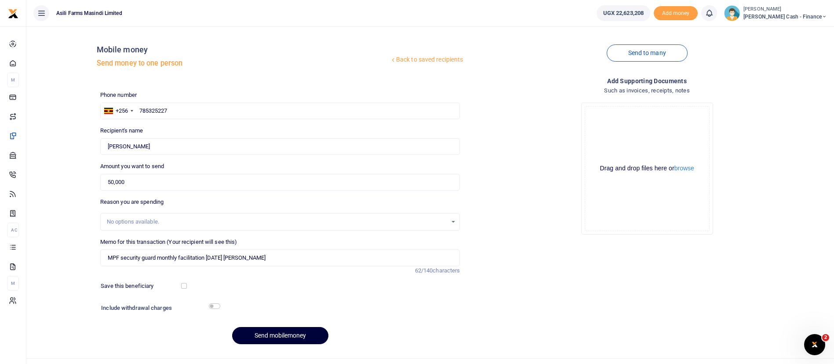
click at [301, 337] on button "Send mobilemoney" at bounding box center [280, 335] width 96 height 17
